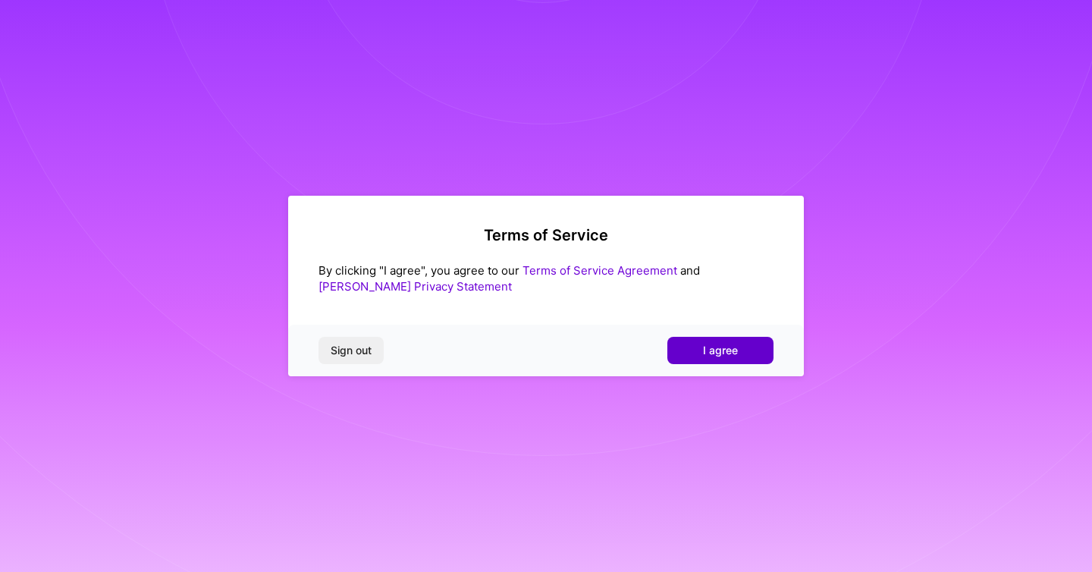
click at [724, 347] on span "I agree" at bounding box center [720, 350] width 35 height 15
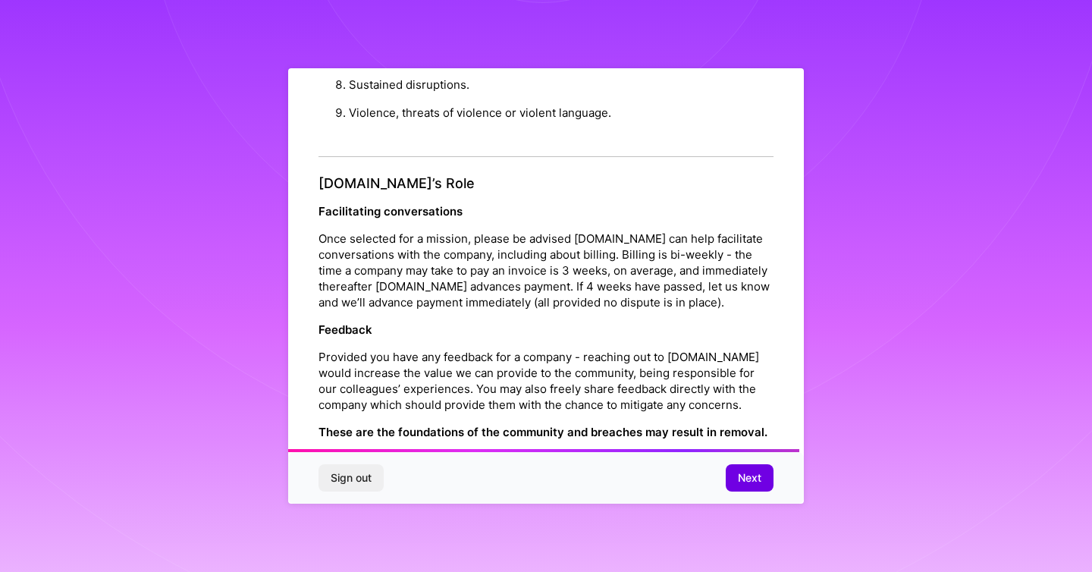
scroll to position [1651, 0]
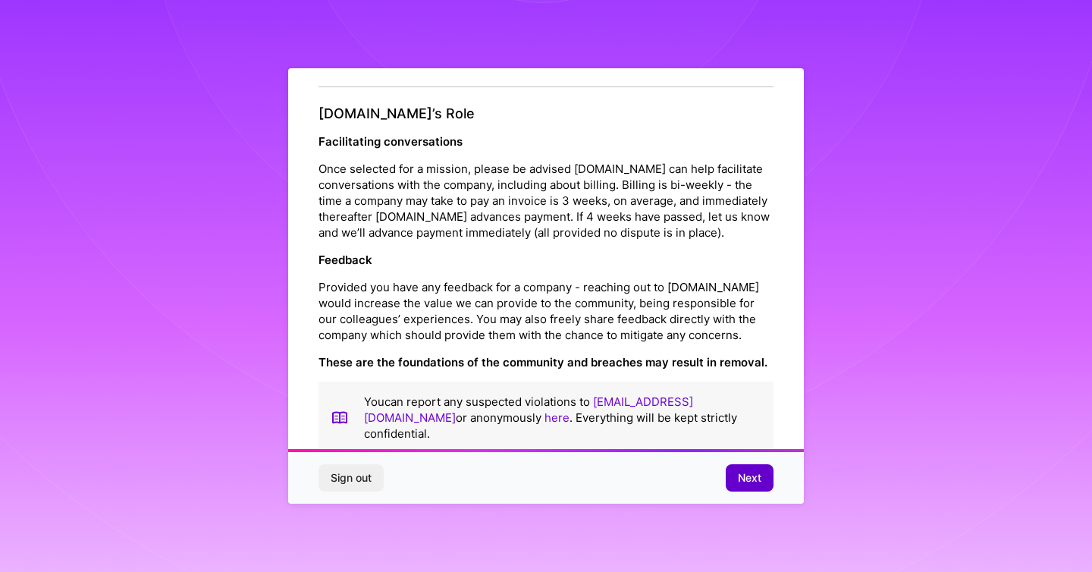
click at [763, 479] on button "Next" at bounding box center [750, 477] width 48 height 27
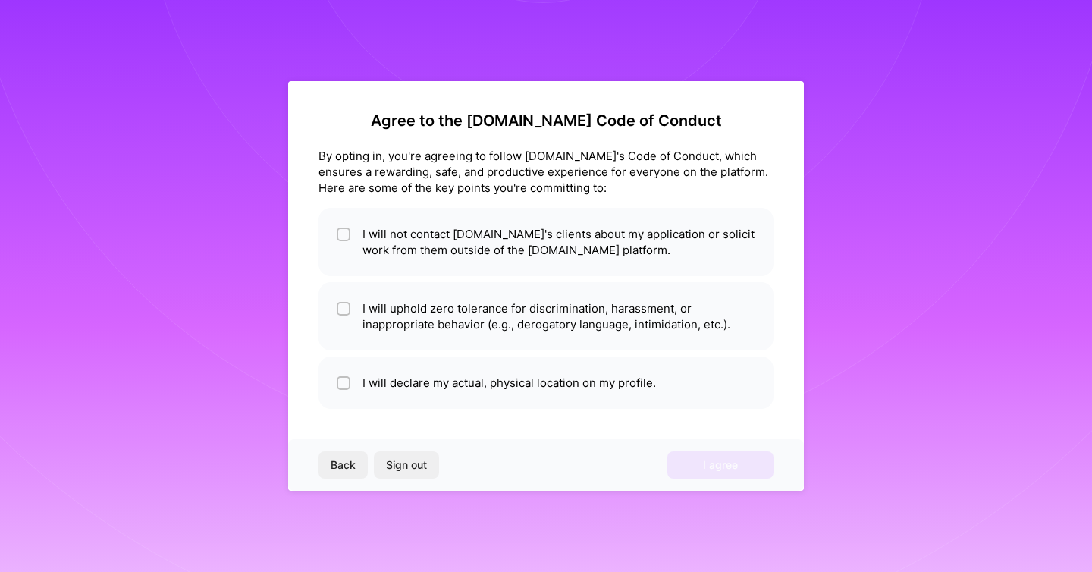
scroll to position [0, 0]
click at [446, 249] on li "I will not contact [DOMAIN_NAME]'s clients about my application or solicit work…" at bounding box center [546, 242] width 455 height 68
checkbox input "true"
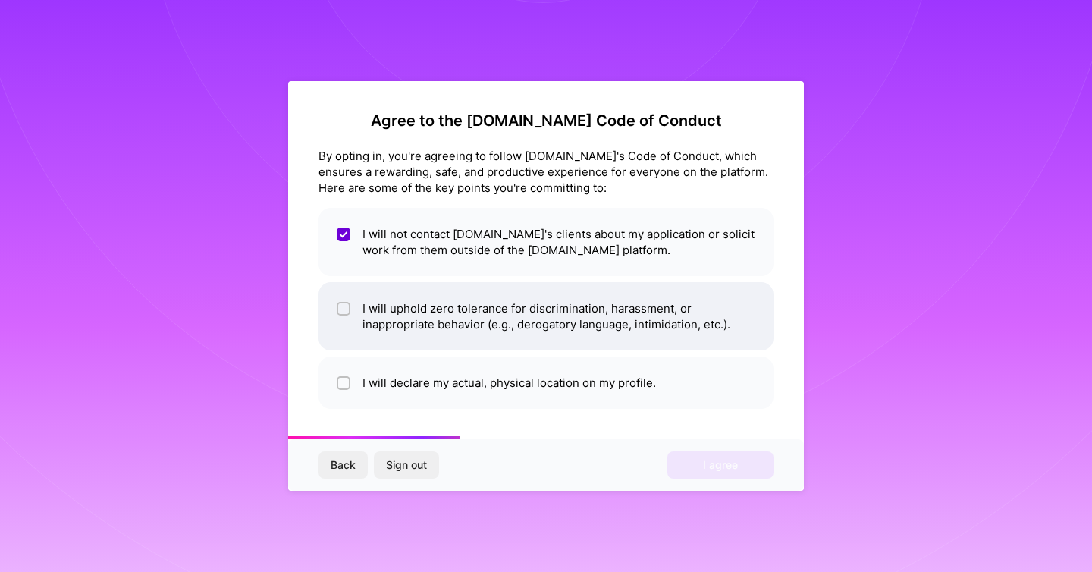
click at [434, 317] on li "I will uphold zero tolerance for discrimination, harassment, or inappropriate b…" at bounding box center [546, 316] width 455 height 68
checkbox input "true"
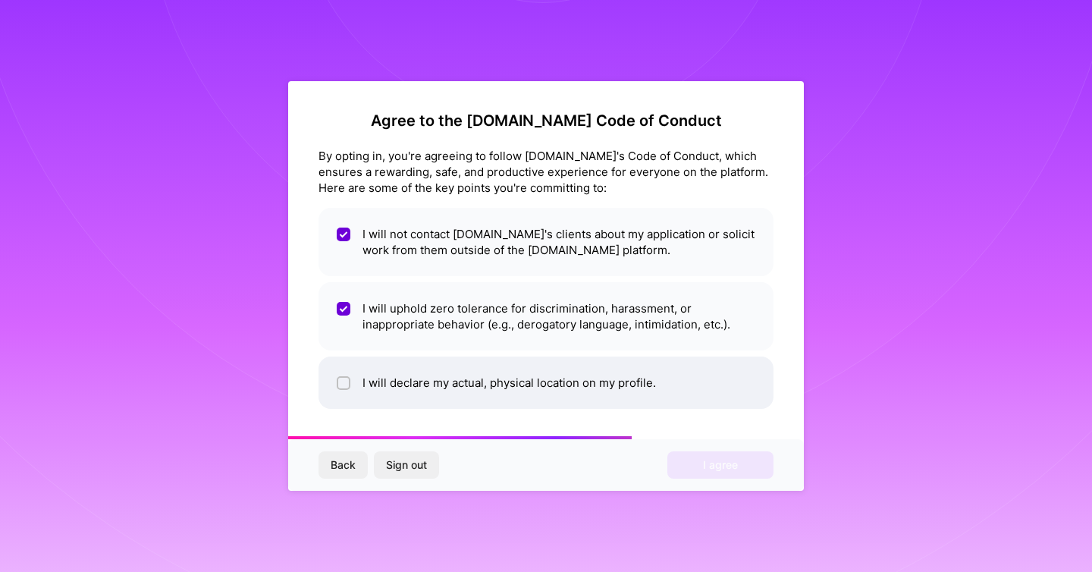
click at [419, 389] on li "I will declare my actual, physical location on my profile." at bounding box center [546, 382] width 455 height 52
checkbox input "true"
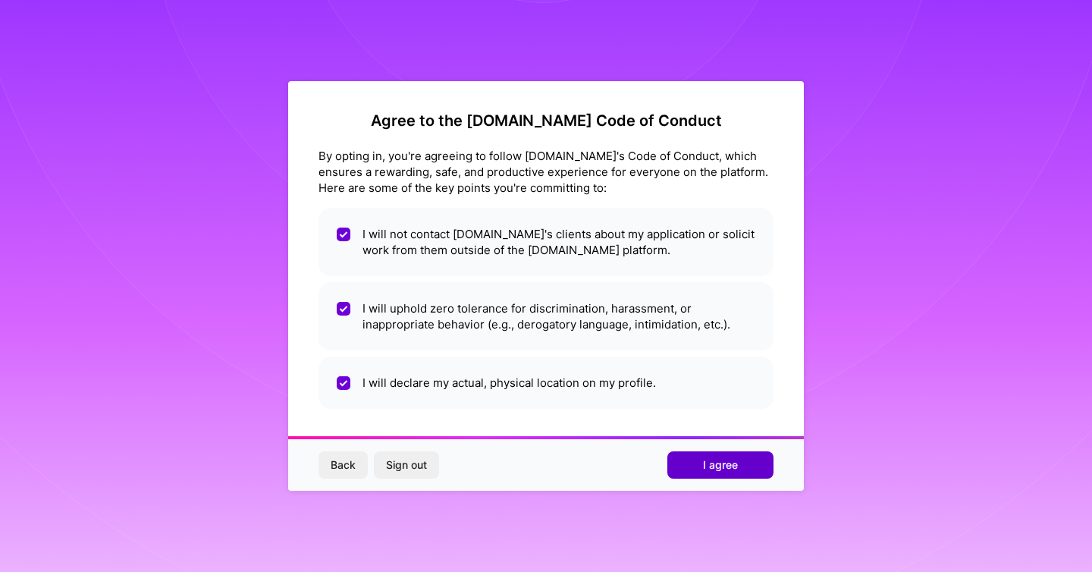
click at [721, 471] on span "I agree" at bounding box center [720, 464] width 35 height 15
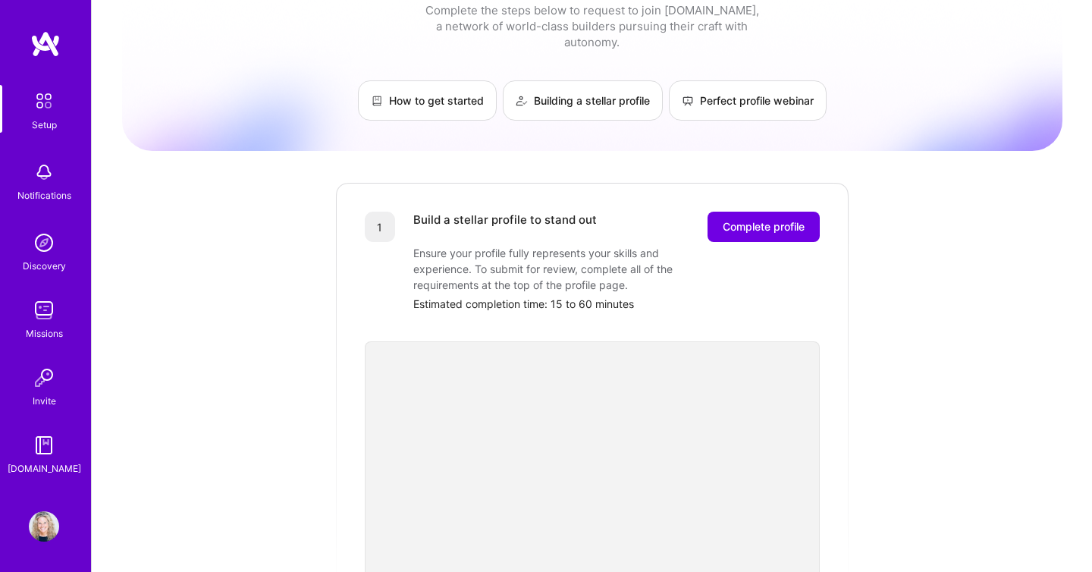
scroll to position [28, 0]
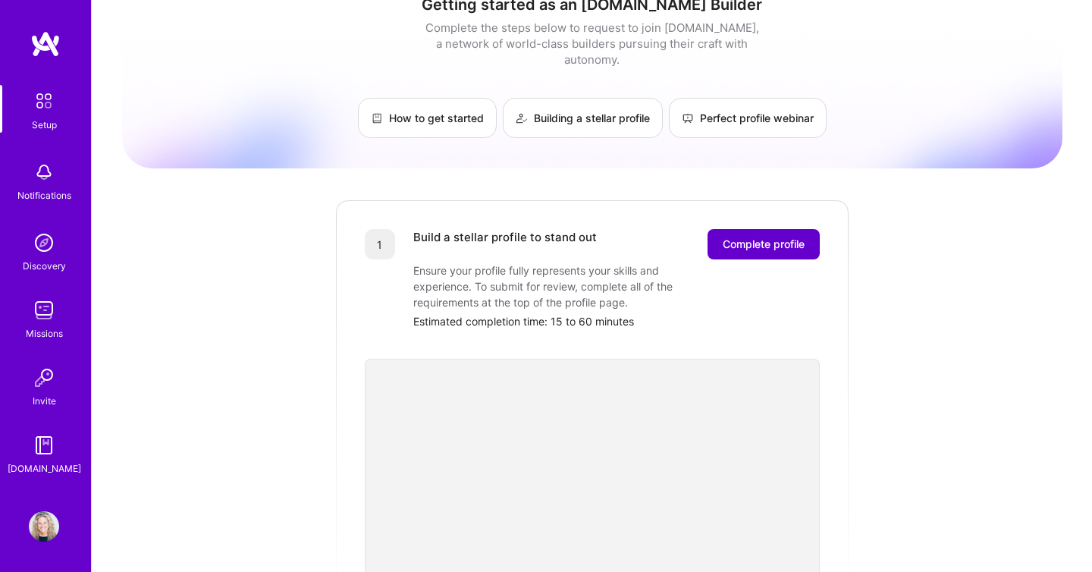
click at [743, 237] on span "Complete profile" at bounding box center [764, 244] width 82 height 15
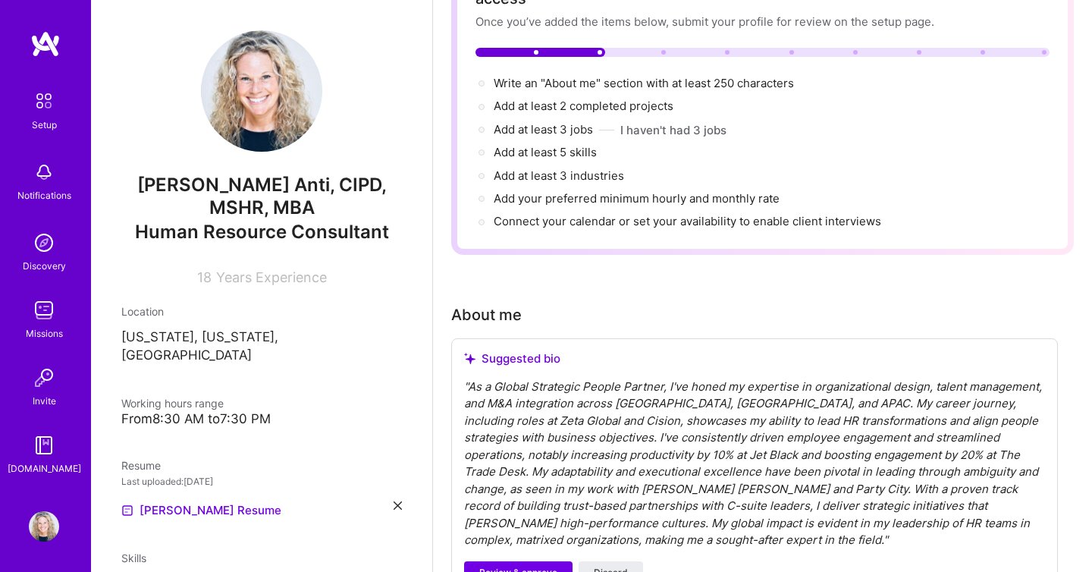
scroll to position [133, 0]
click at [217, 411] on div "From 8:30 AM to 7:30 PM" at bounding box center [261, 419] width 281 height 16
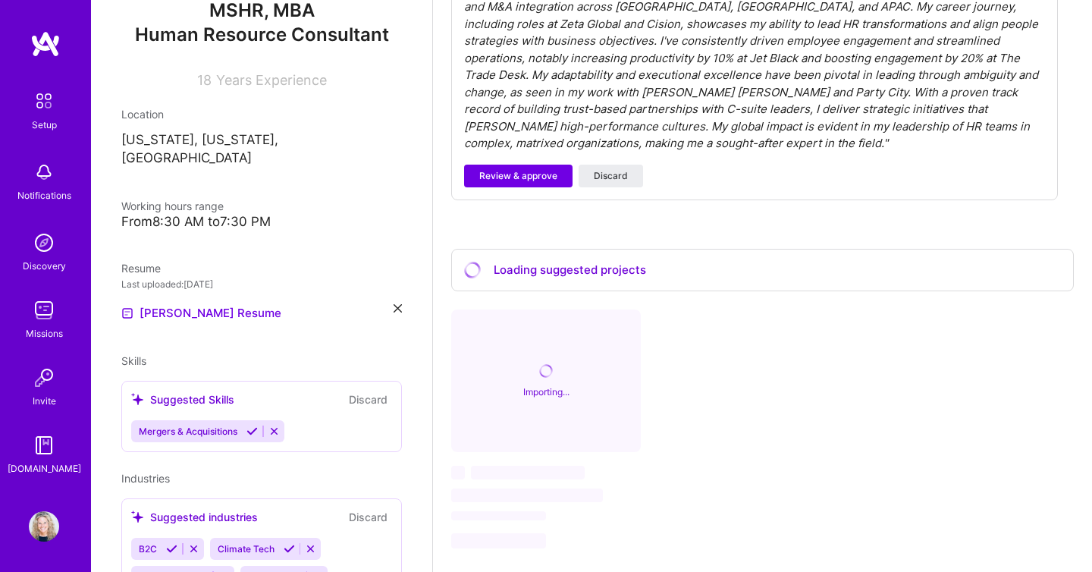
scroll to position [573, 0]
